Goal: Transaction & Acquisition: Purchase product/service

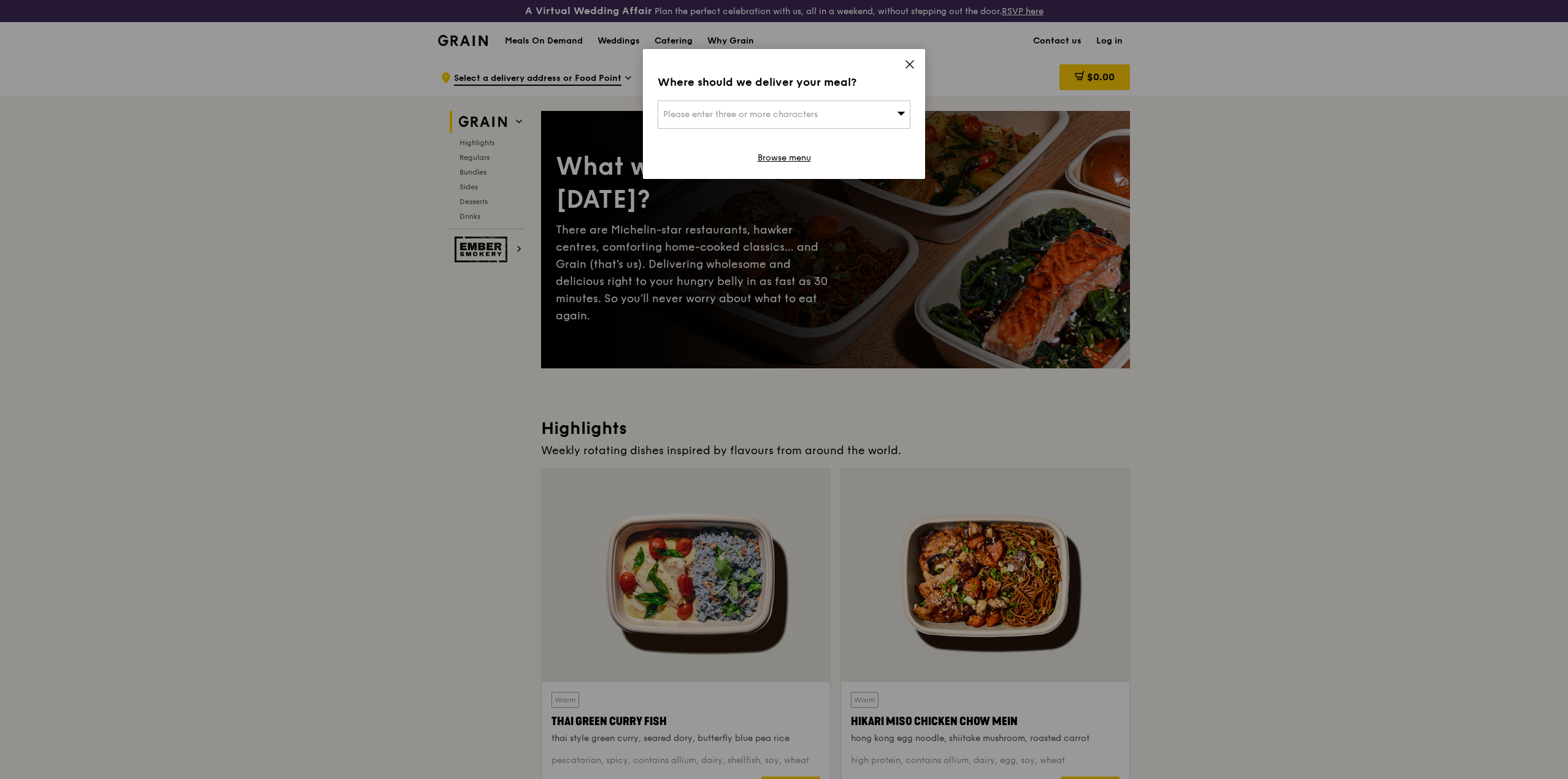
click at [804, 115] on span "Please enter three or more characters" at bounding box center [741, 114] width 155 height 11
type input "570157"
click at [731, 138] on div "[STREET_ADDRESS]" at bounding box center [754, 139] width 181 height 12
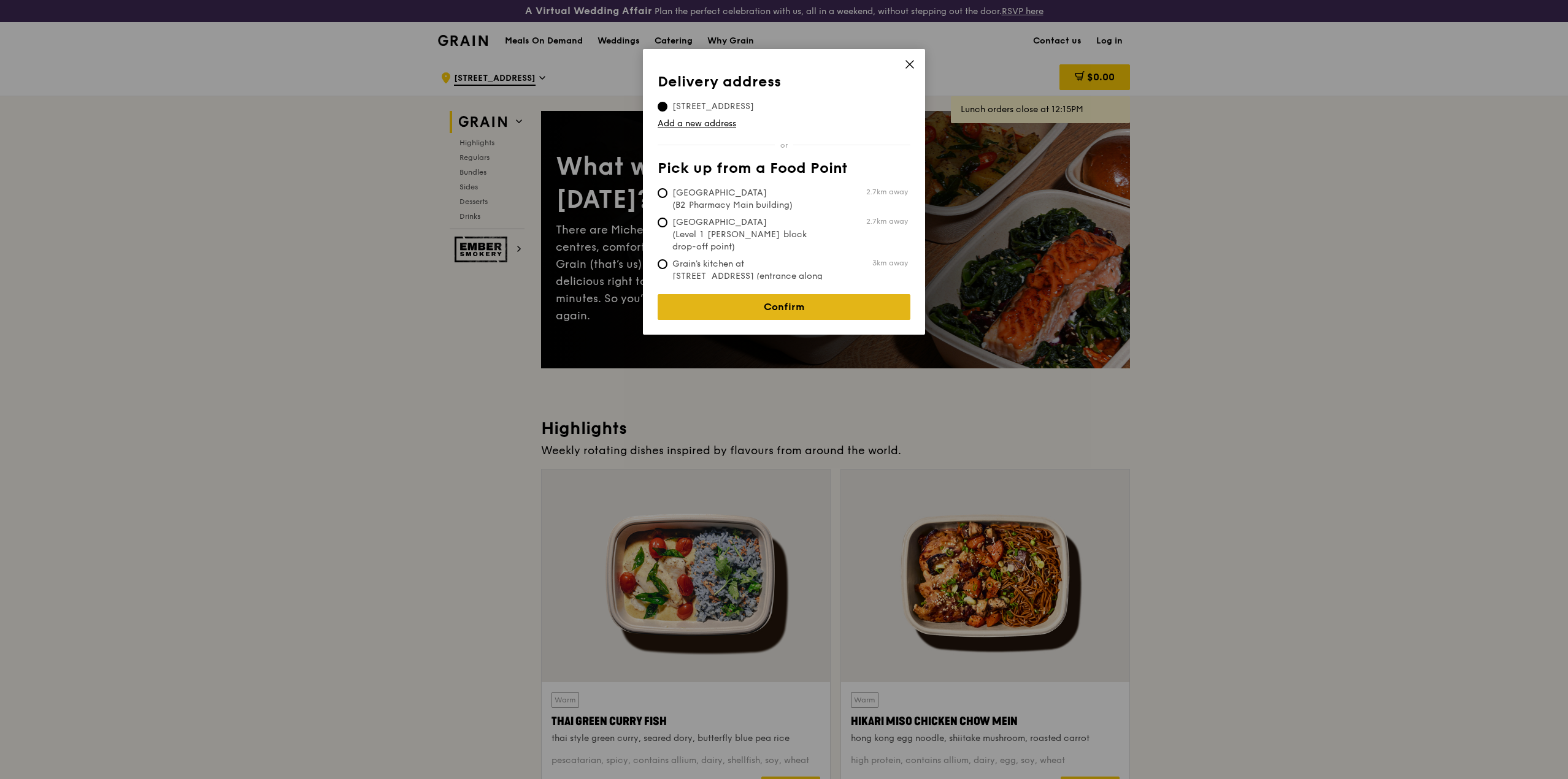
click at [804, 296] on link "Confirm" at bounding box center [784, 307] width 253 height 26
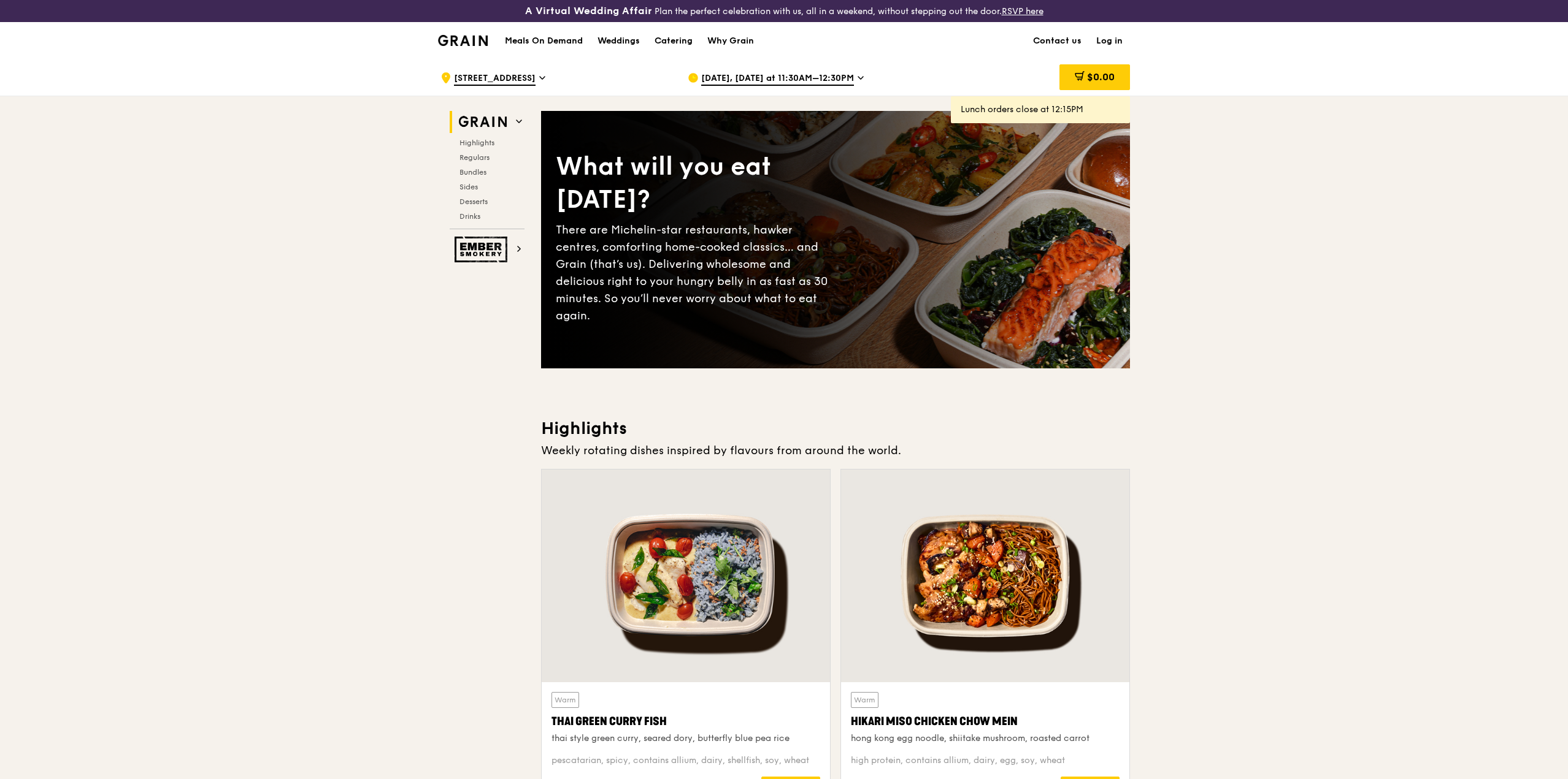
click at [857, 77] on icon at bounding box center [860, 77] width 6 height 11
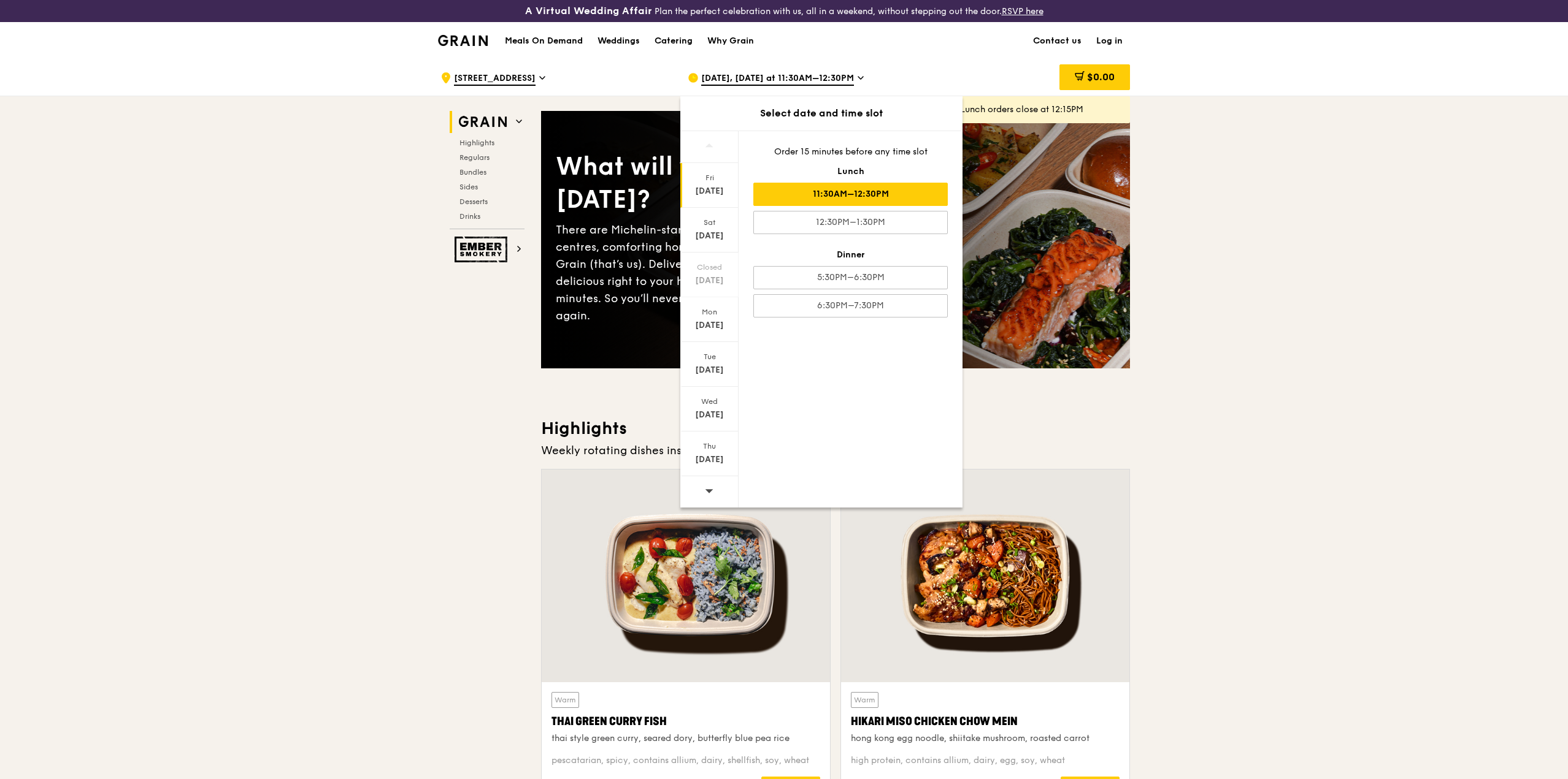
click at [857, 77] on icon at bounding box center [860, 77] width 6 height 11
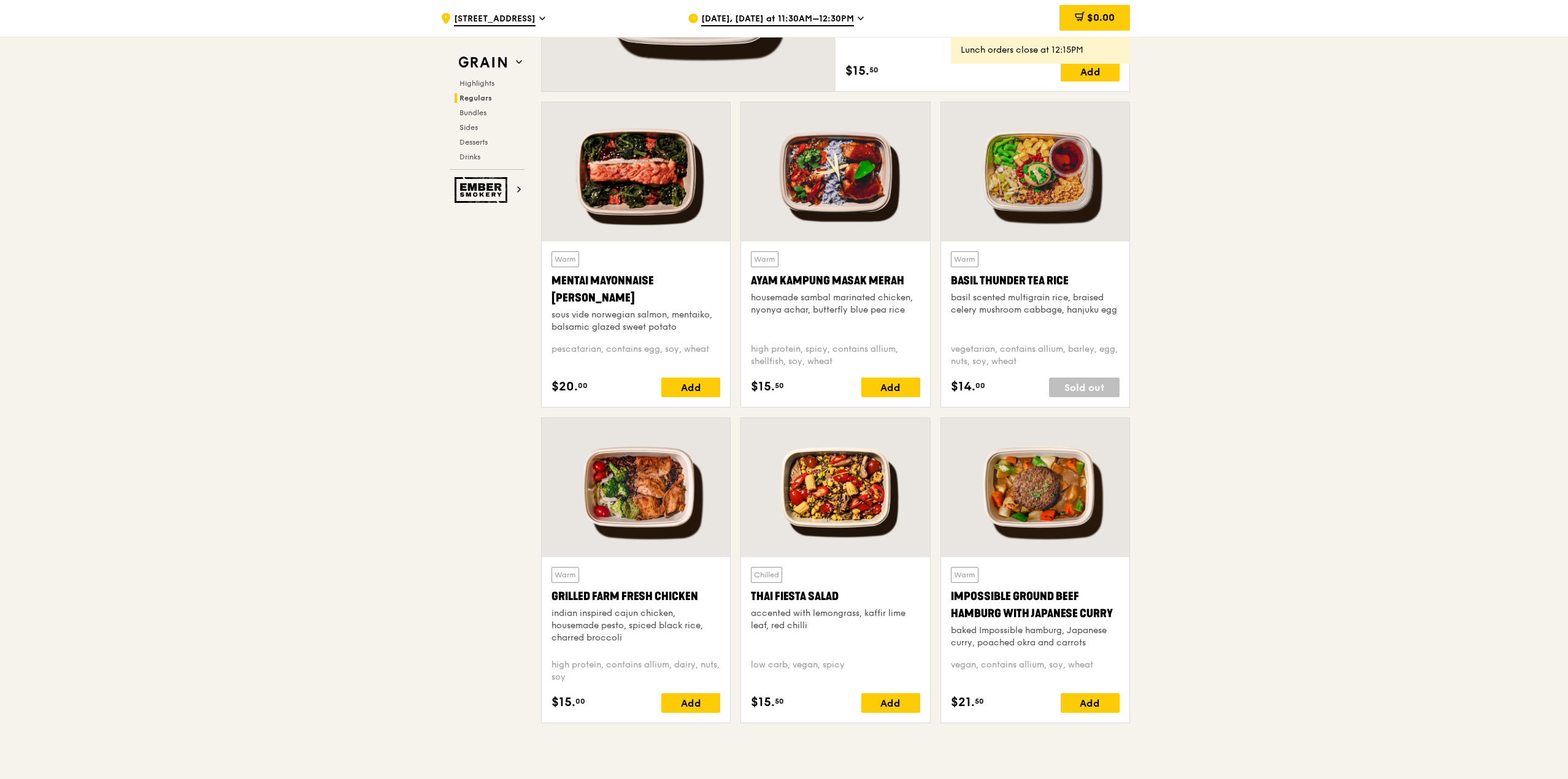
scroll to position [674, 0]
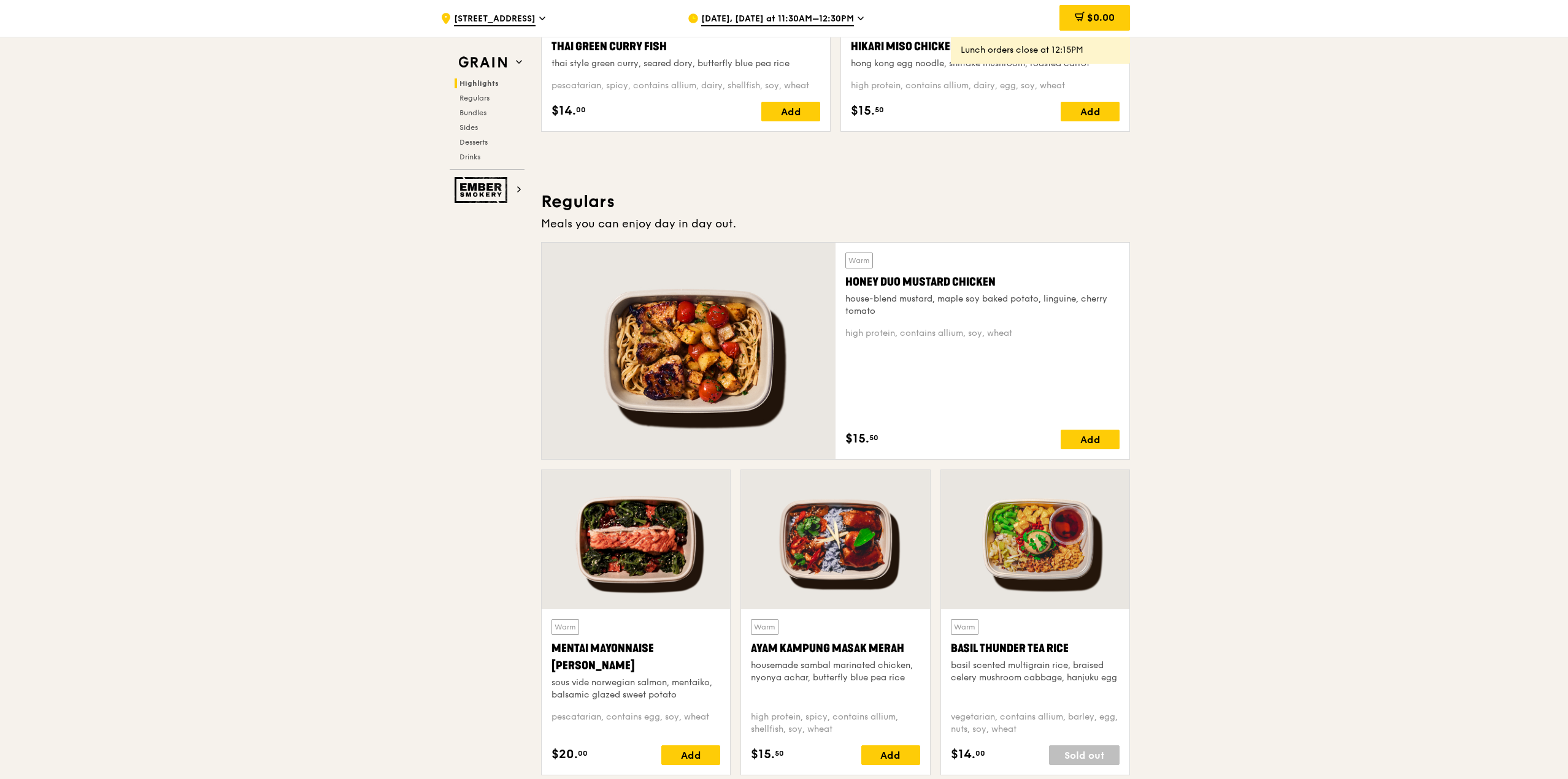
click at [838, 20] on span "[DATE], [DATE] at 11:30AM–12:30PM" at bounding box center [777, 19] width 153 height 14
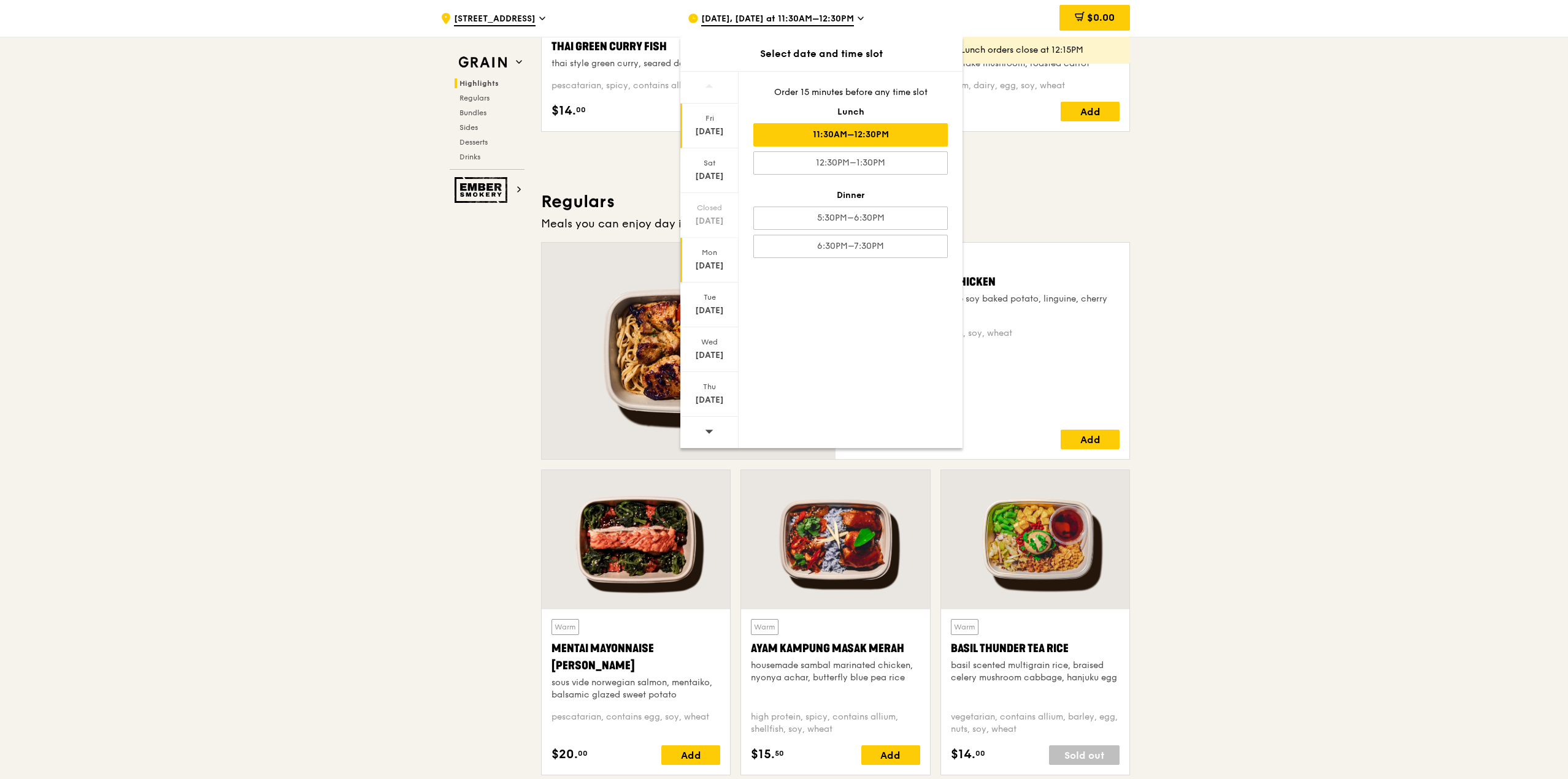
click at [713, 258] on div "[DATE]" at bounding box center [709, 260] width 58 height 45
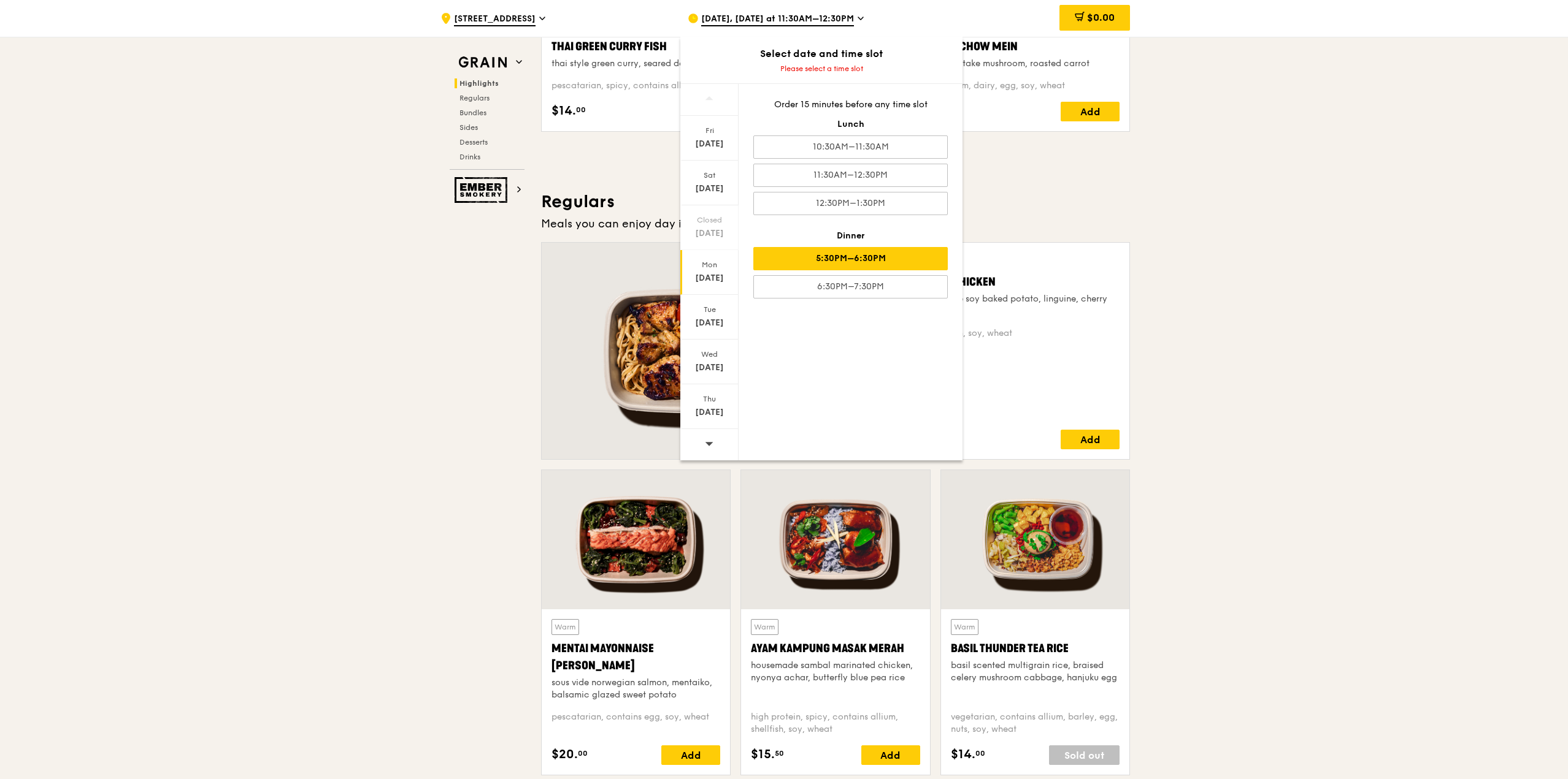
click at [862, 251] on div "5:30PM–6:30PM" at bounding box center [850, 258] width 194 height 24
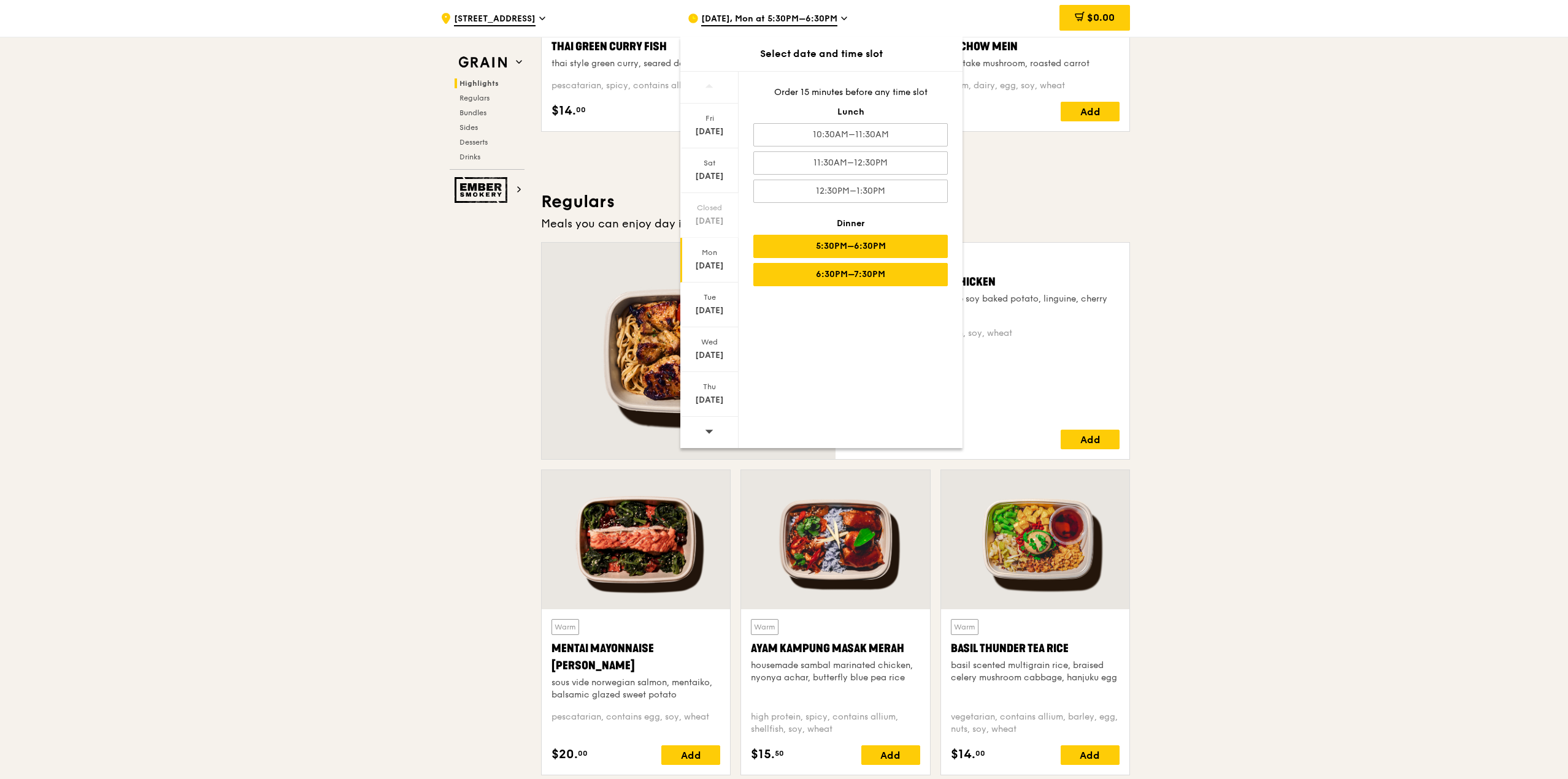
click at [840, 274] on div "6:30PM–7:30PM" at bounding box center [850, 274] width 194 height 24
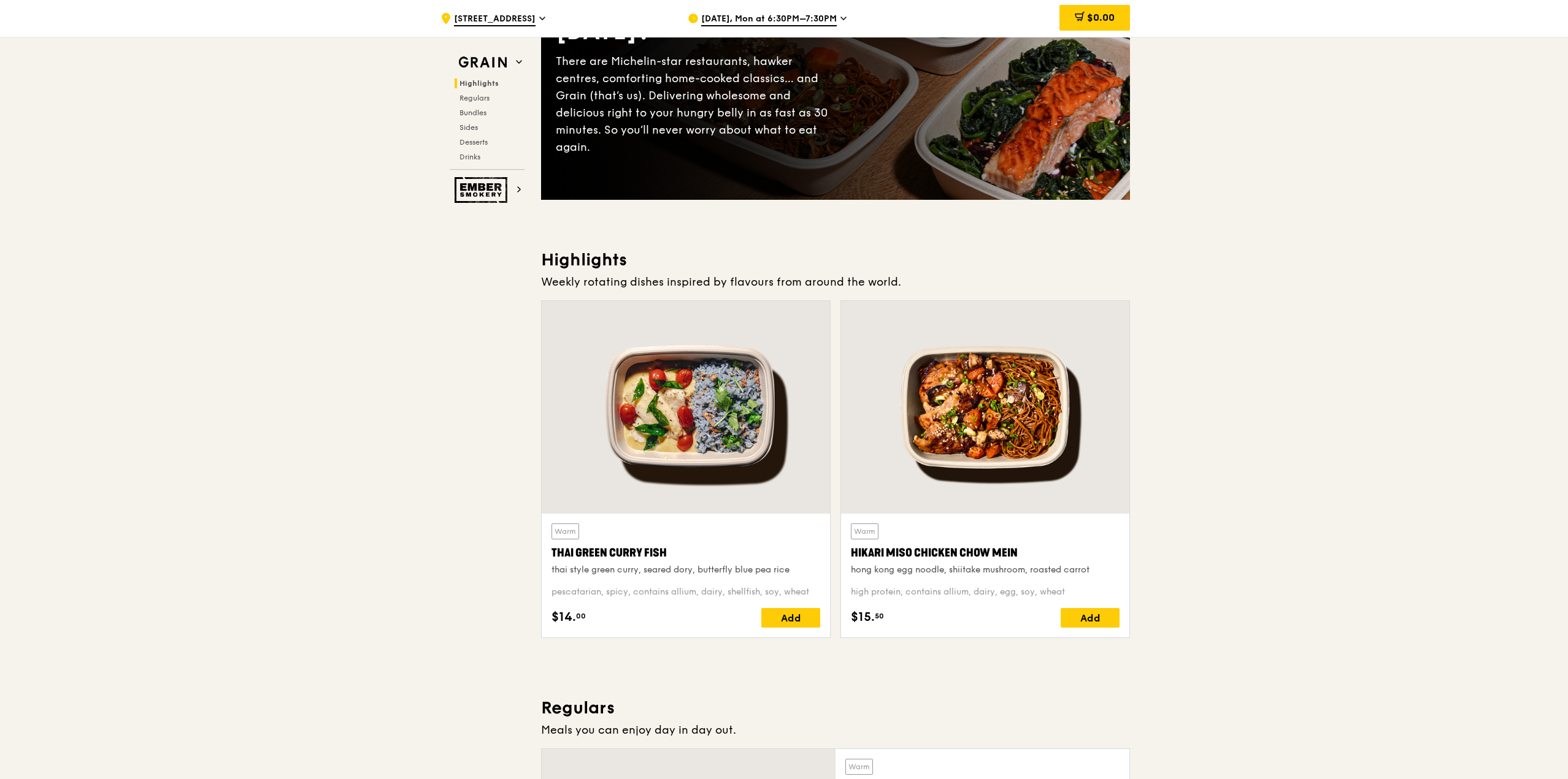
scroll to position [0, 0]
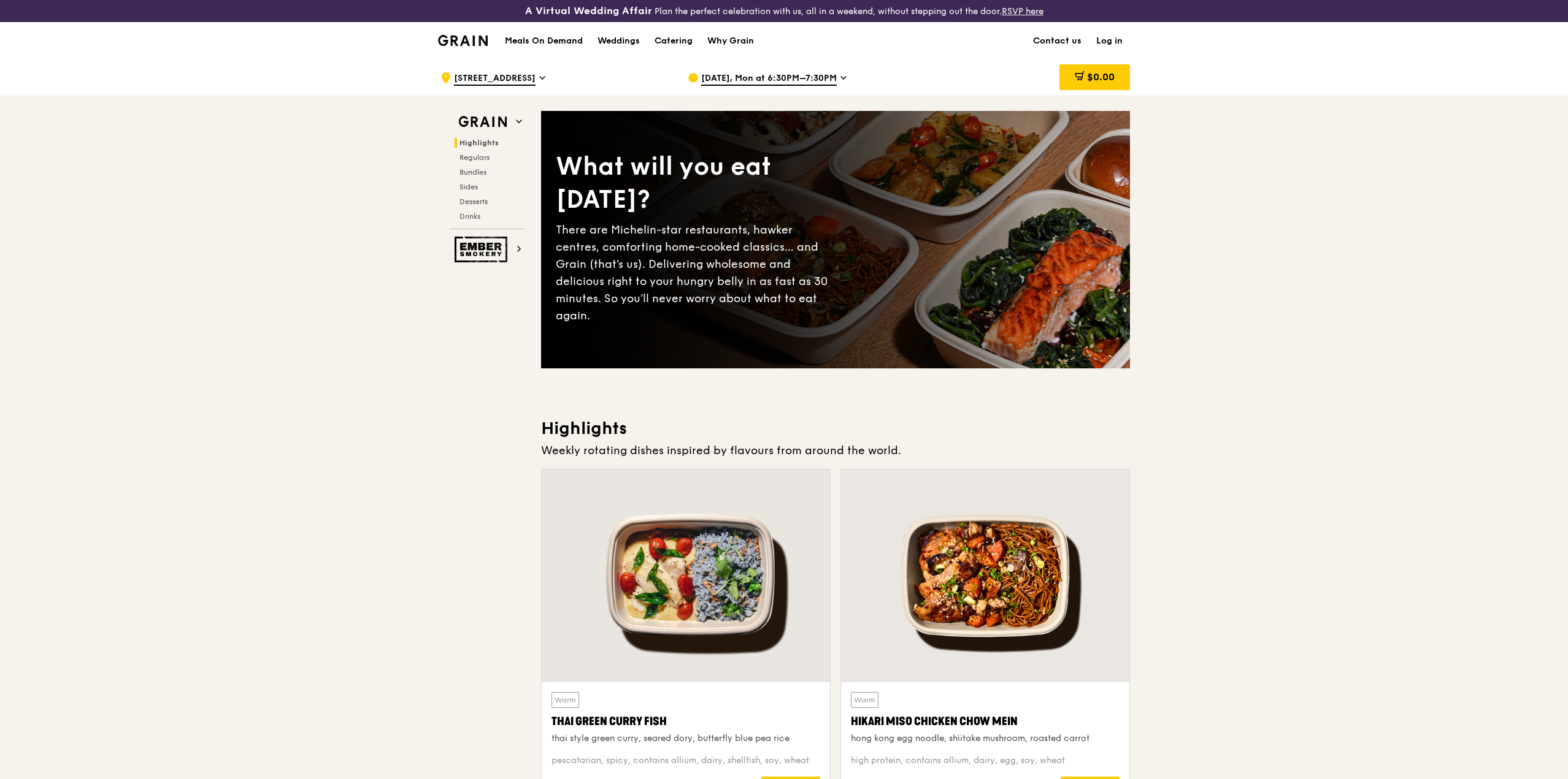
click at [776, 77] on span "[DATE], Mon at 6:30PM–7:30PM" at bounding box center [769, 79] width 135 height 14
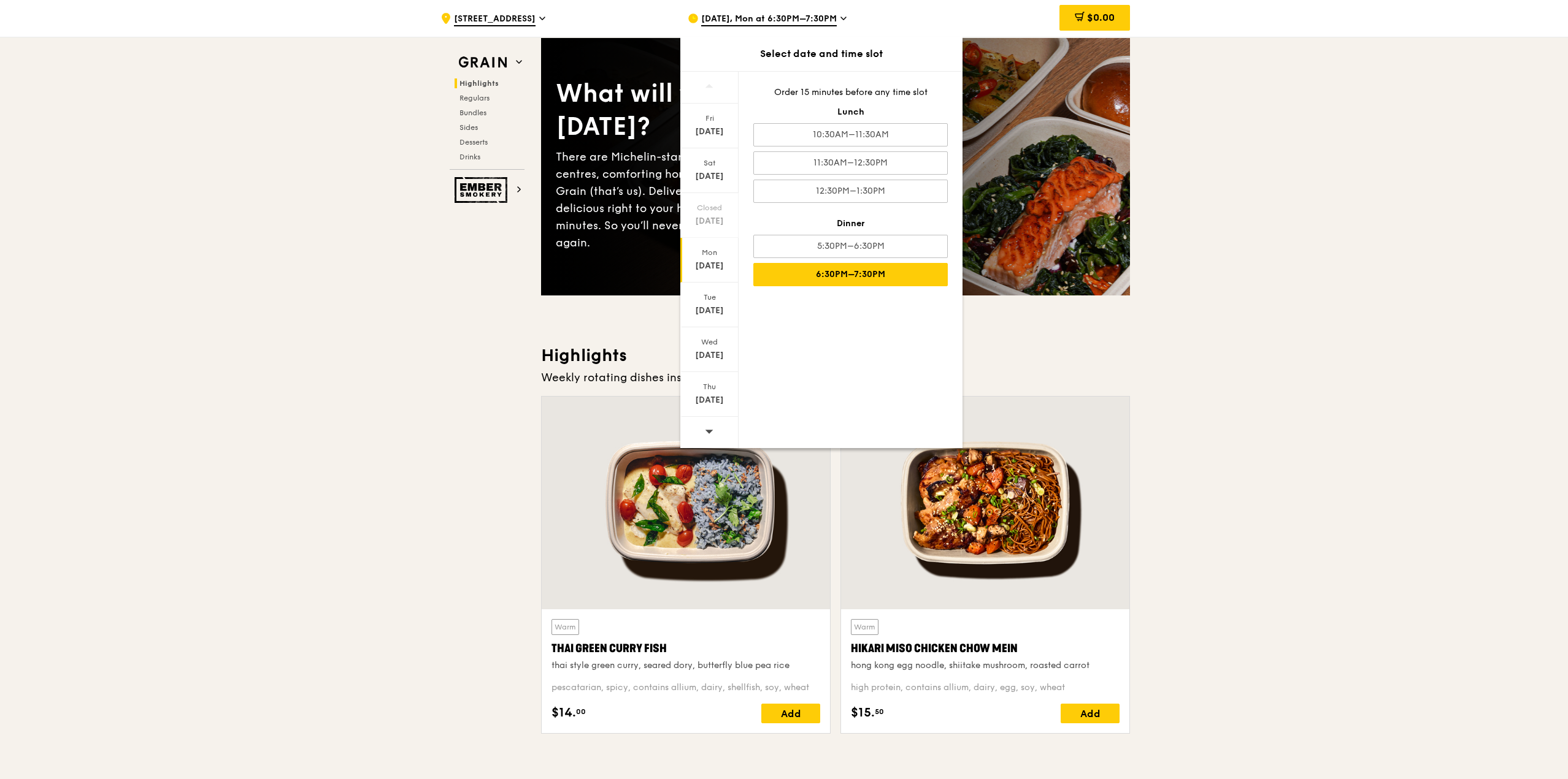
scroll to position [306, 0]
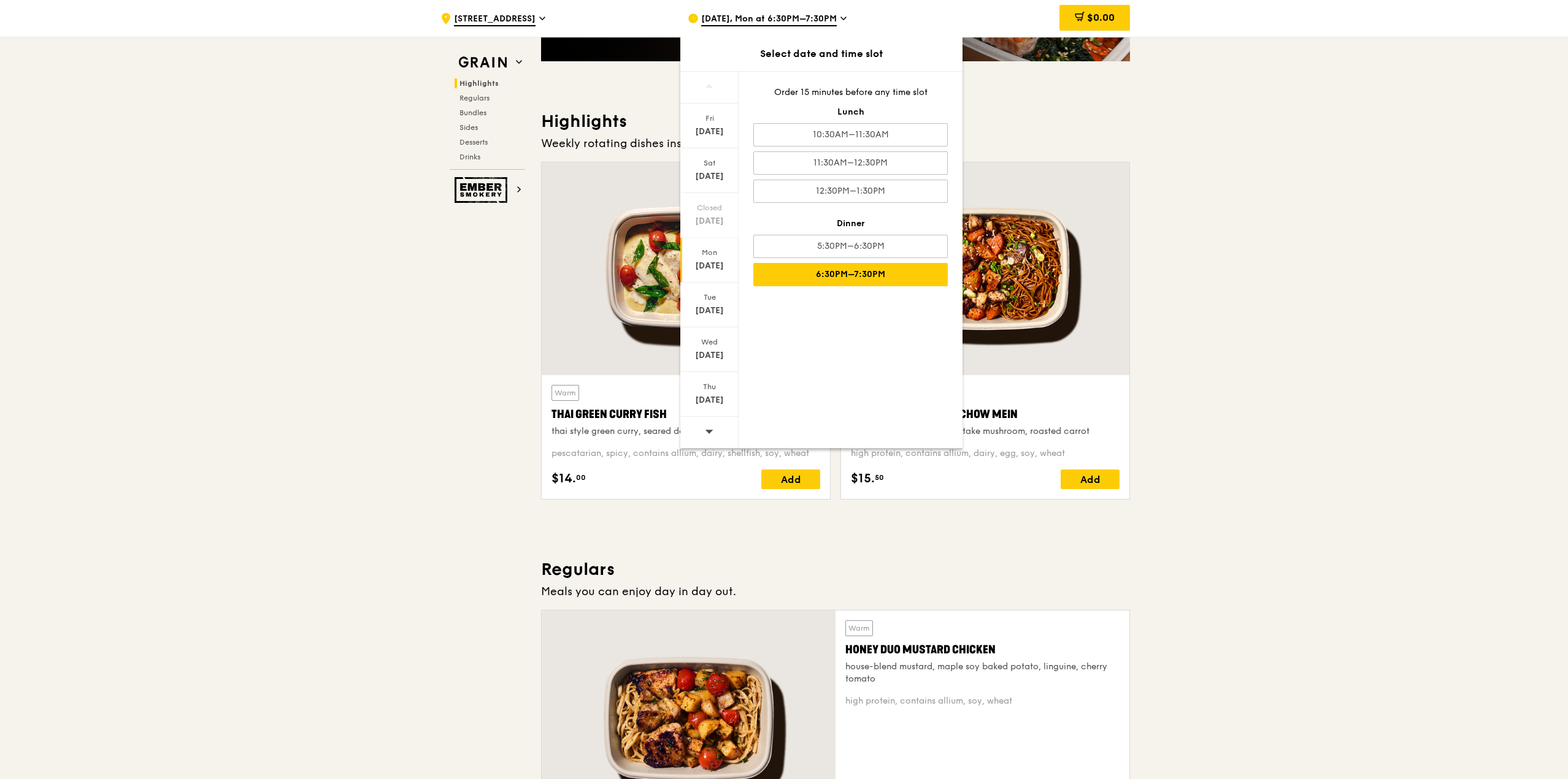
click at [708, 432] on icon at bounding box center [709, 431] width 9 height 9
click at [713, 318] on div "[DATE]" at bounding box center [709, 305] width 58 height 45
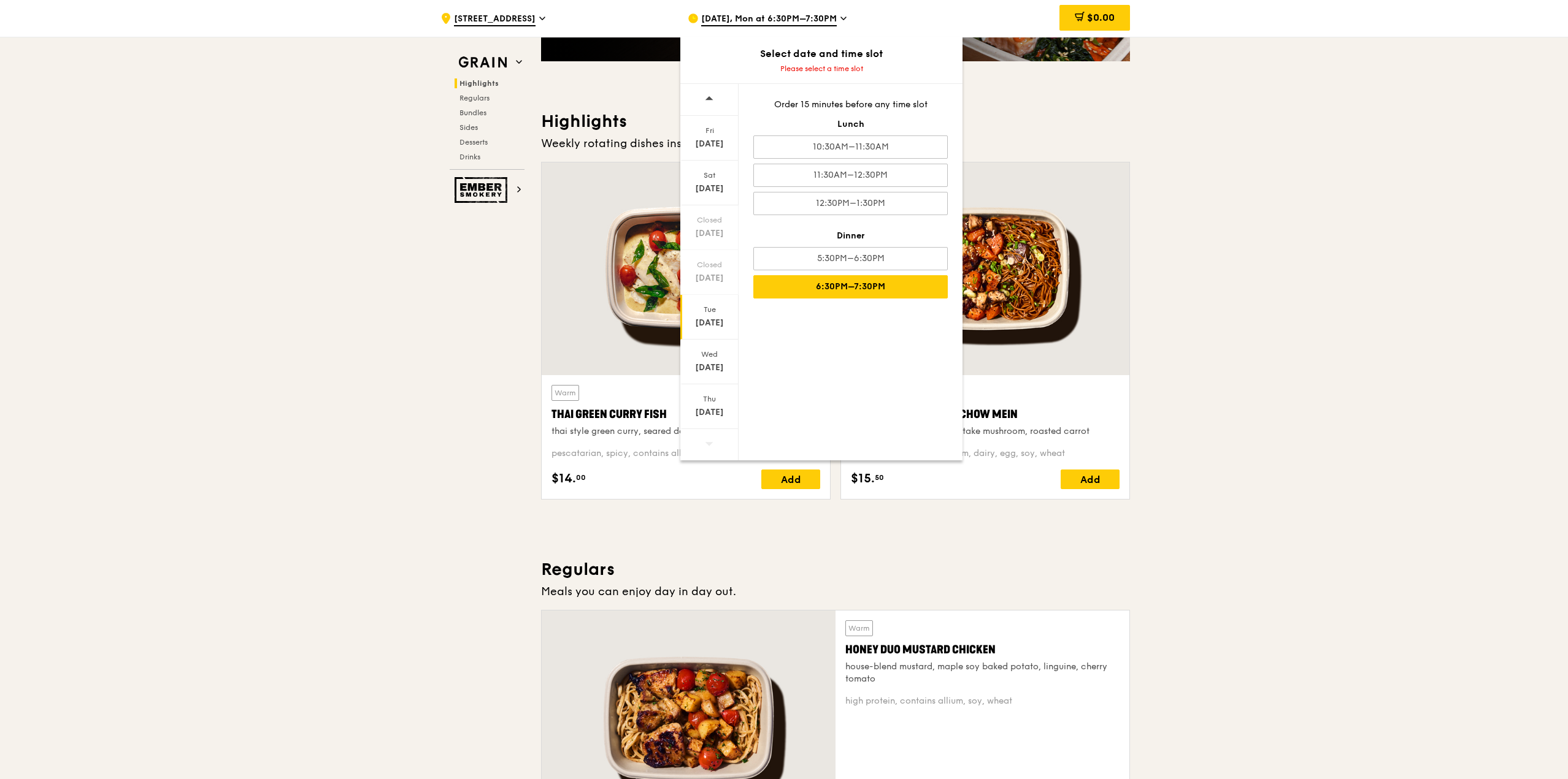
click at [885, 279] on div "6:30PM–7:30PM" at bounding box center [850, 286] width 194 height 24
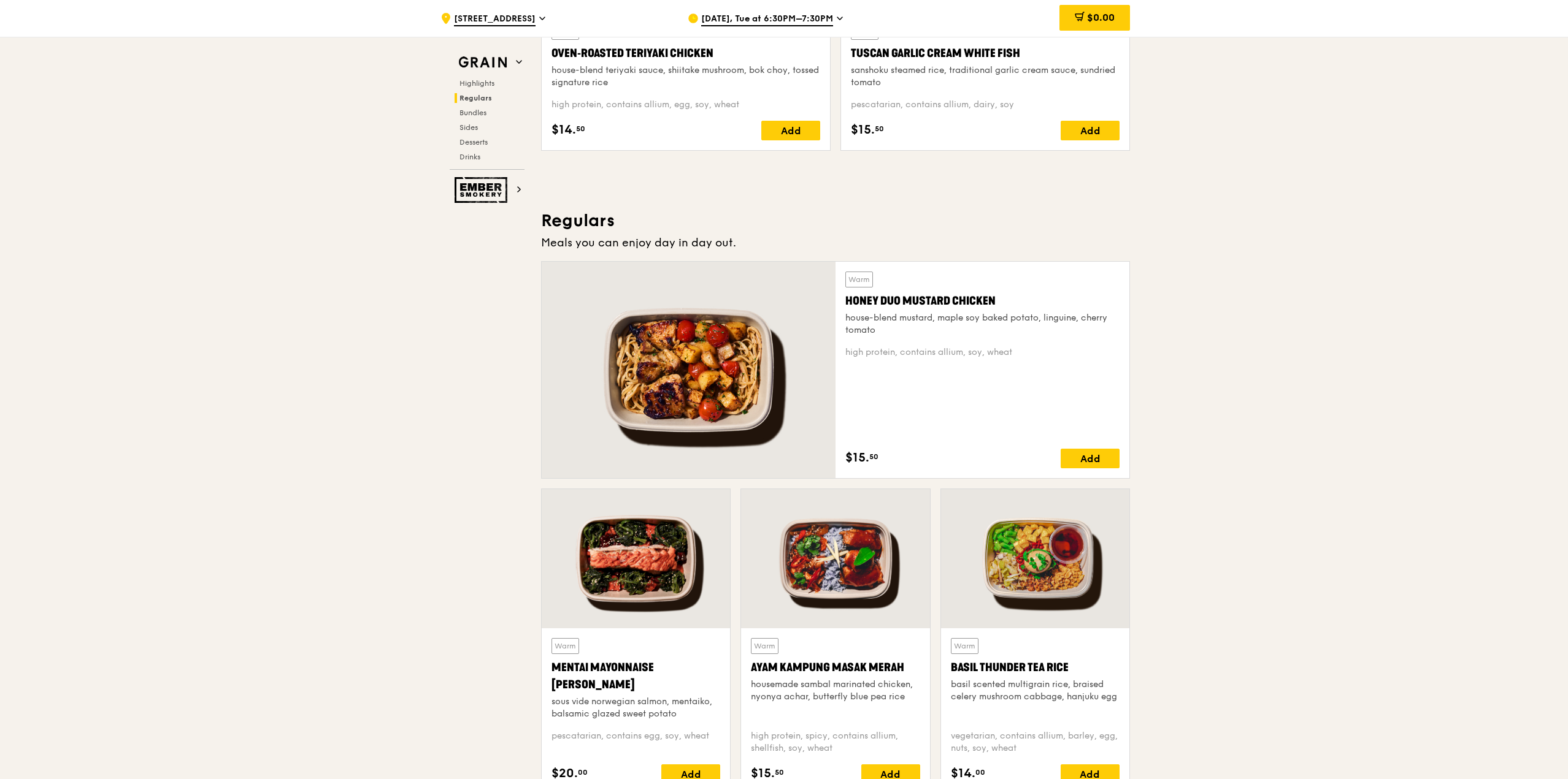
scroll to position [552, 0]
